Goal: Transaction & Acquisition: Download file/media

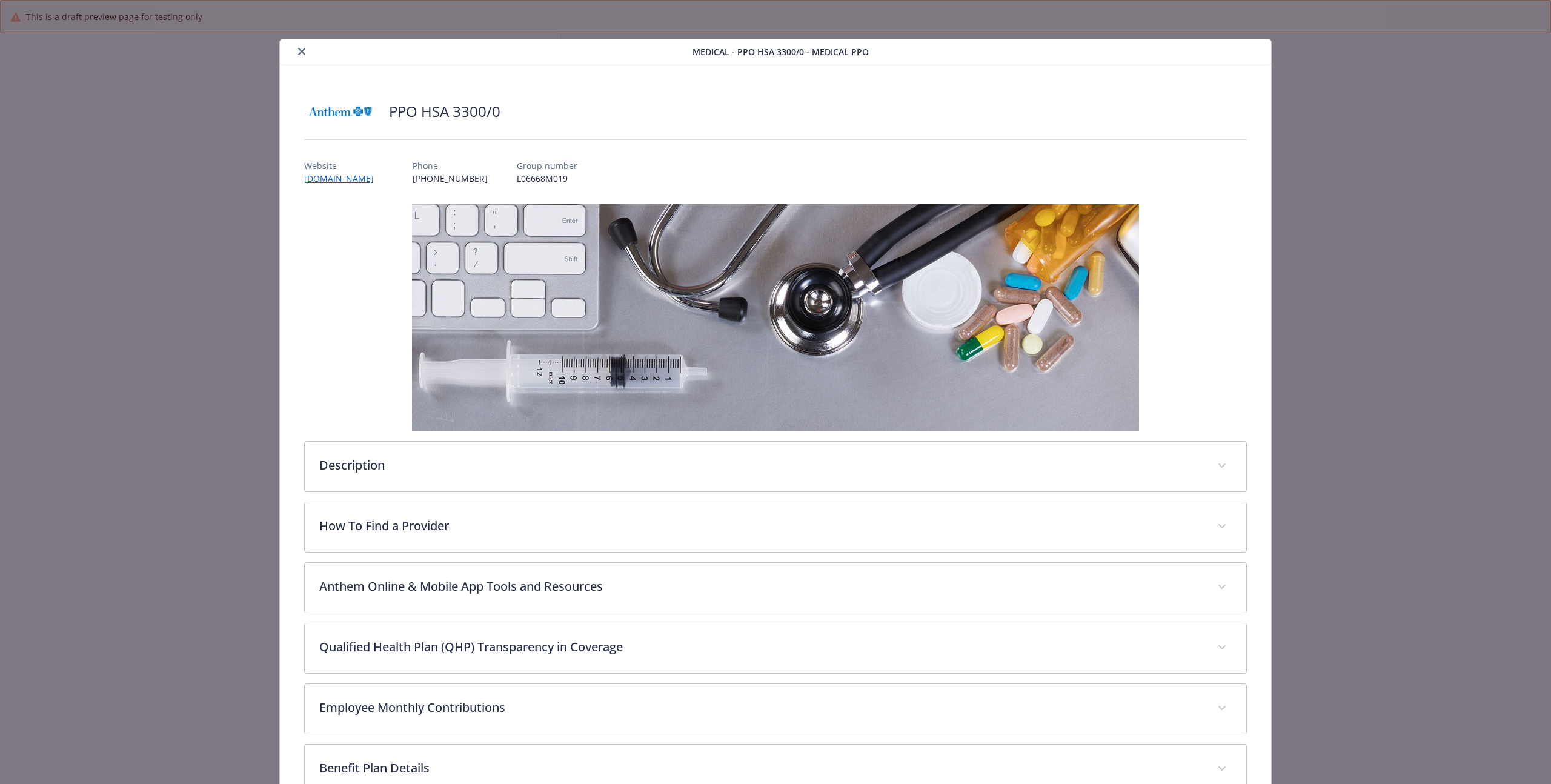
scroll to position [333, 0]
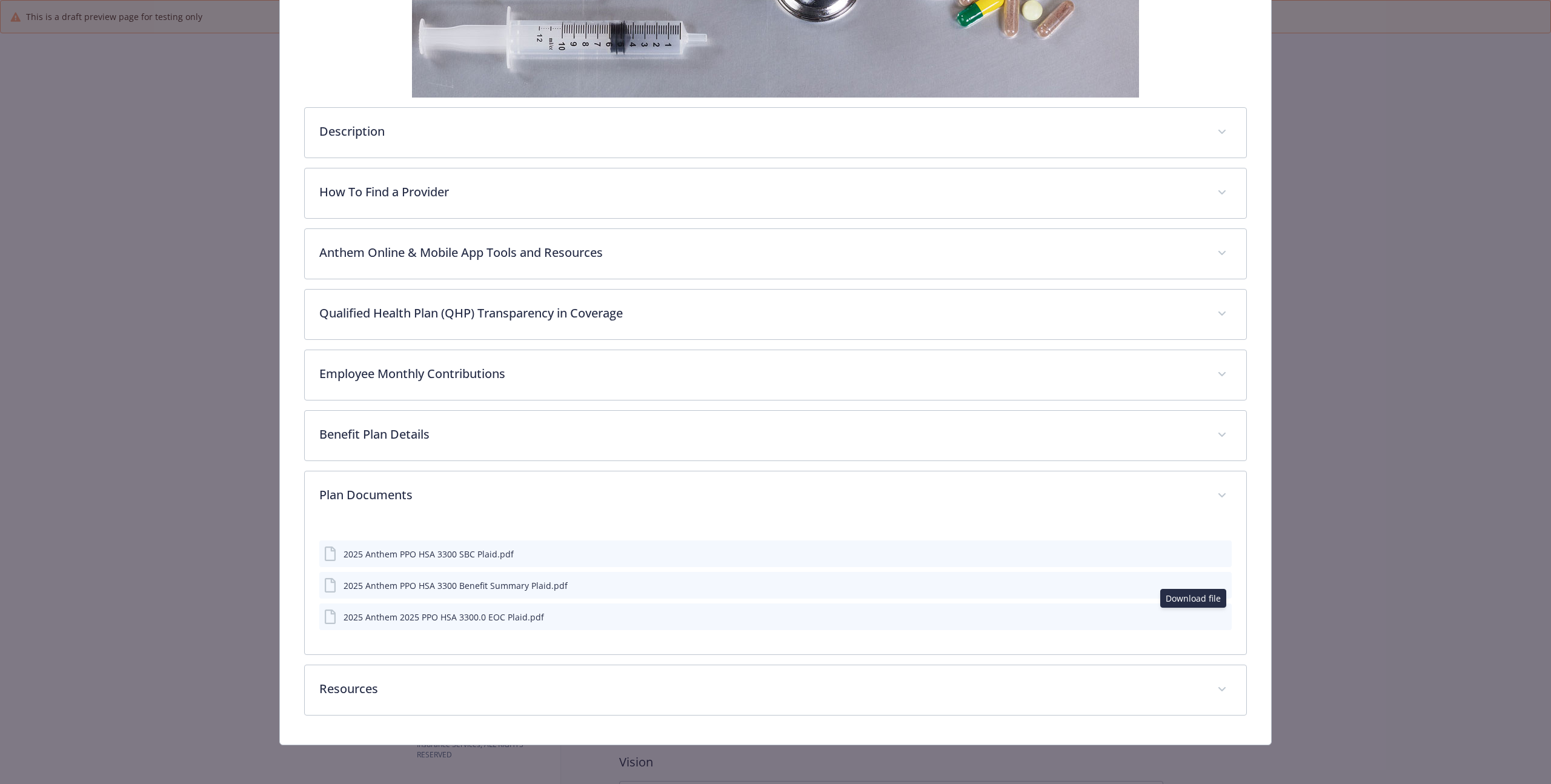
click at [1195, 619] on icon "download file" at bounding box center [1200, 616] width 10 height 10
